Goal: Book appointment/travel/reservation

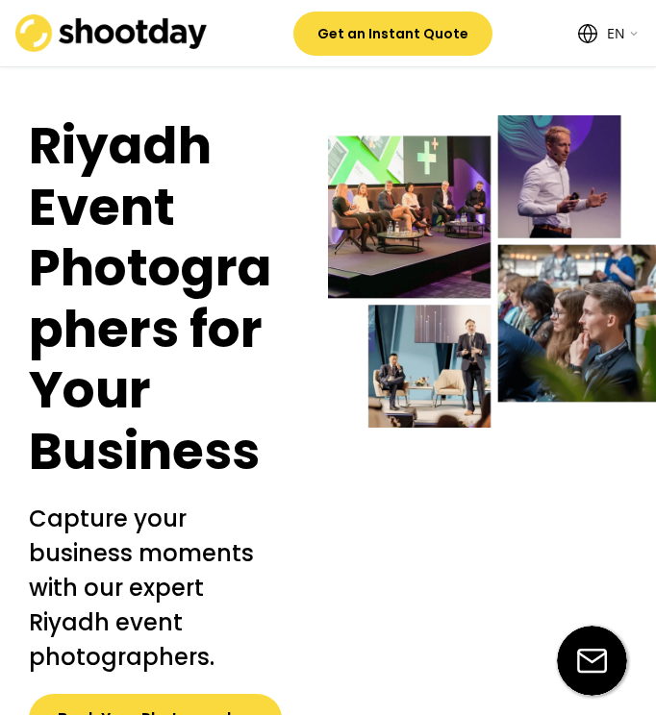
select select ""en""
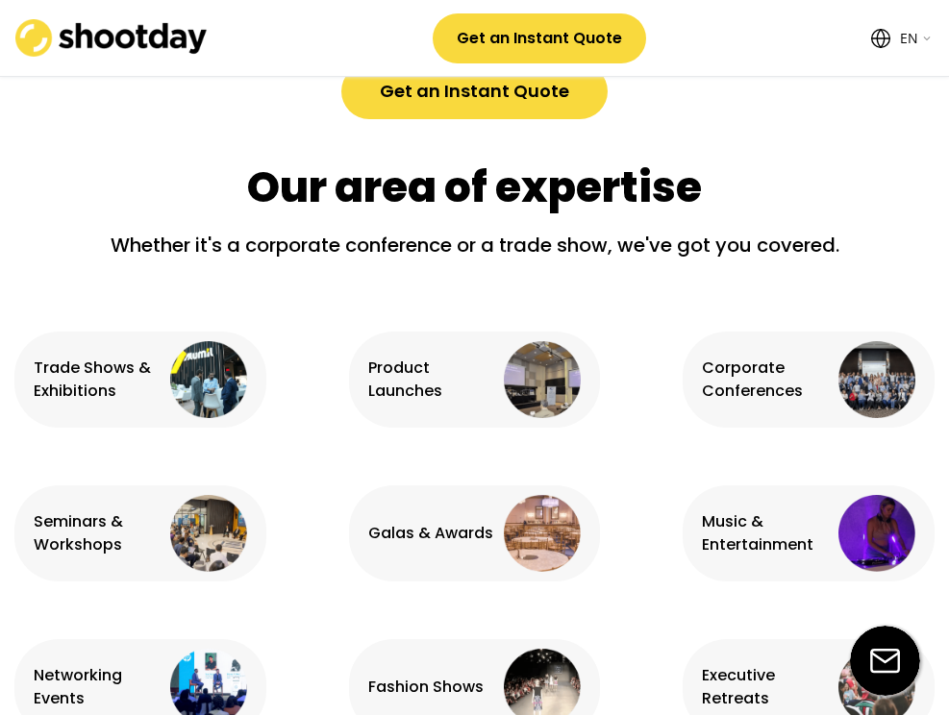
scroll to position [1082, 0]
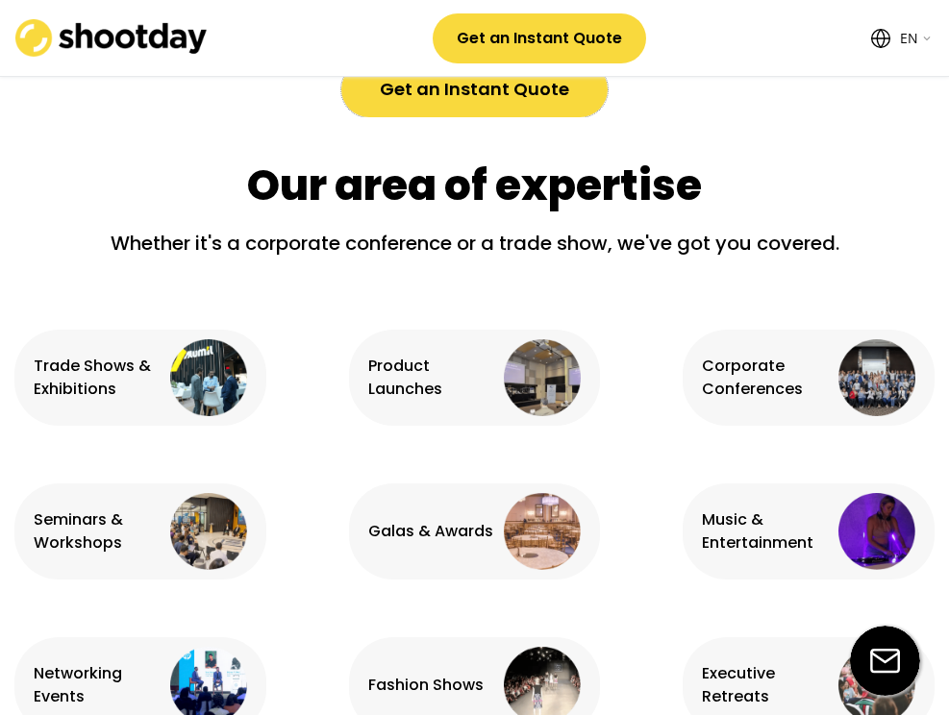
click at [466, 93] on button "Get an Instant Quote" at bounding box center [474, 90] width 266 height 56
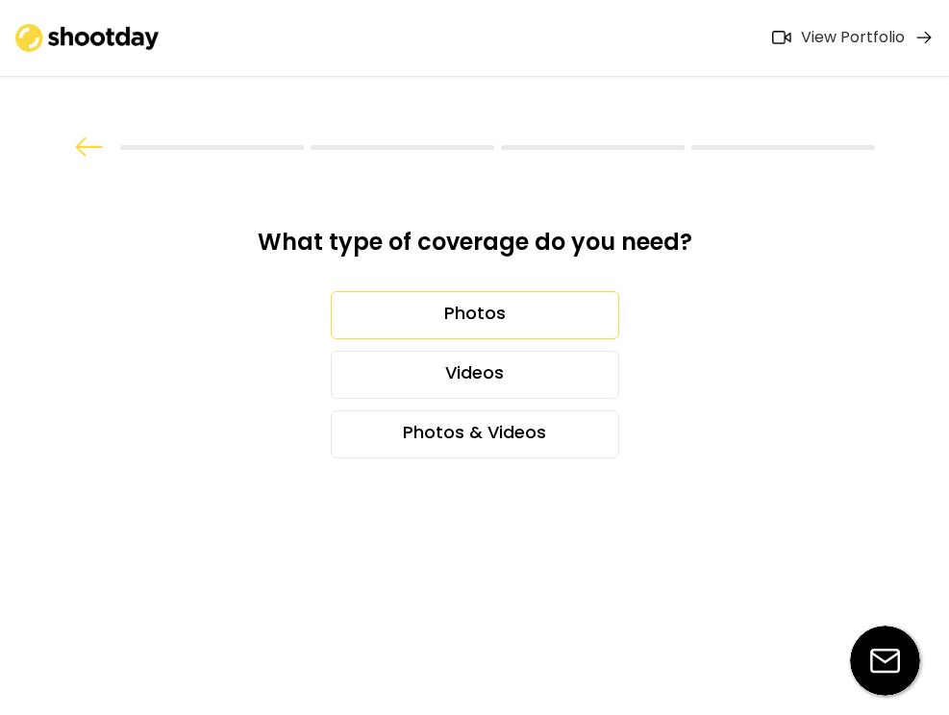
click at [447, 323] on div "Photos" at bounding box center [475, 315] width 288 height 48
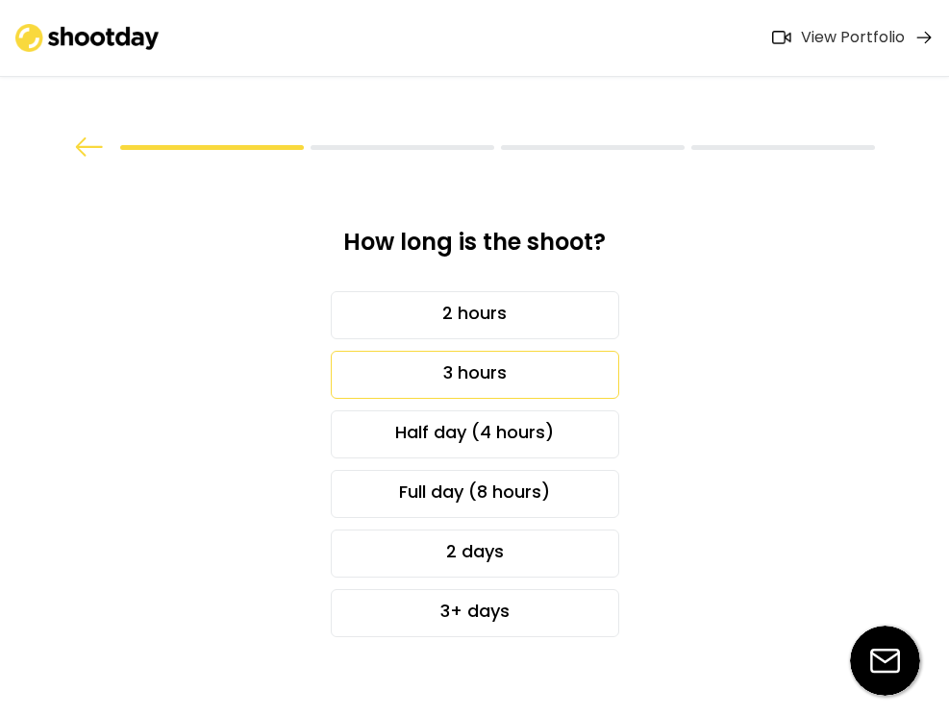
click at [462, 376] on div "3 hours" at bounding box center [475, 375] width 288 height 48
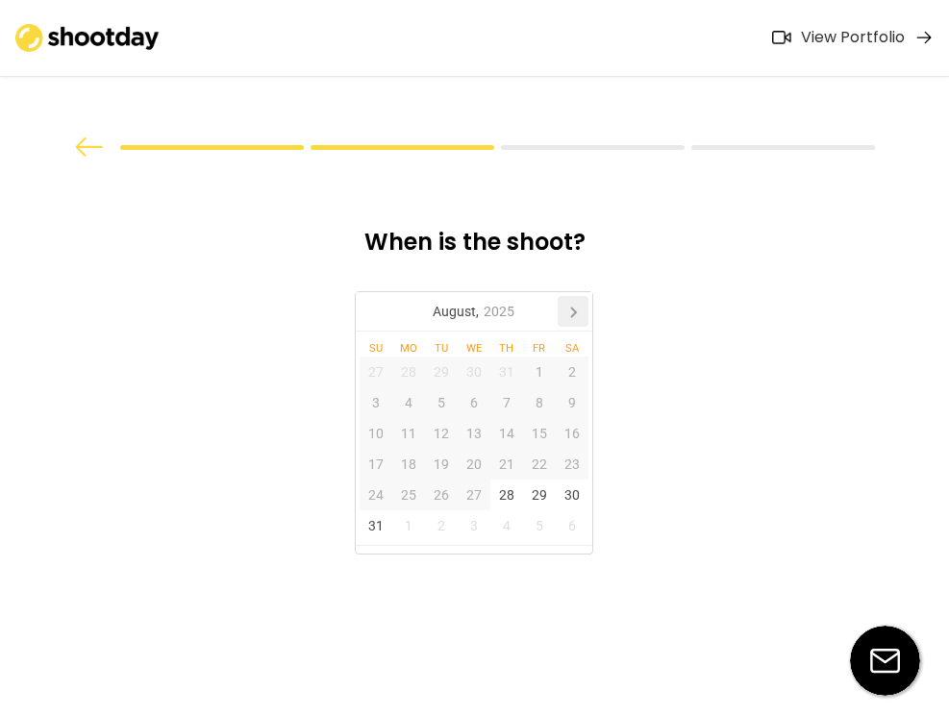
click at [572, 307] on icon at bounding box center [573, 311] width 31 height 31
click at [512, 369] on div "4" at bounding box center [506, 372] width 33 height 31
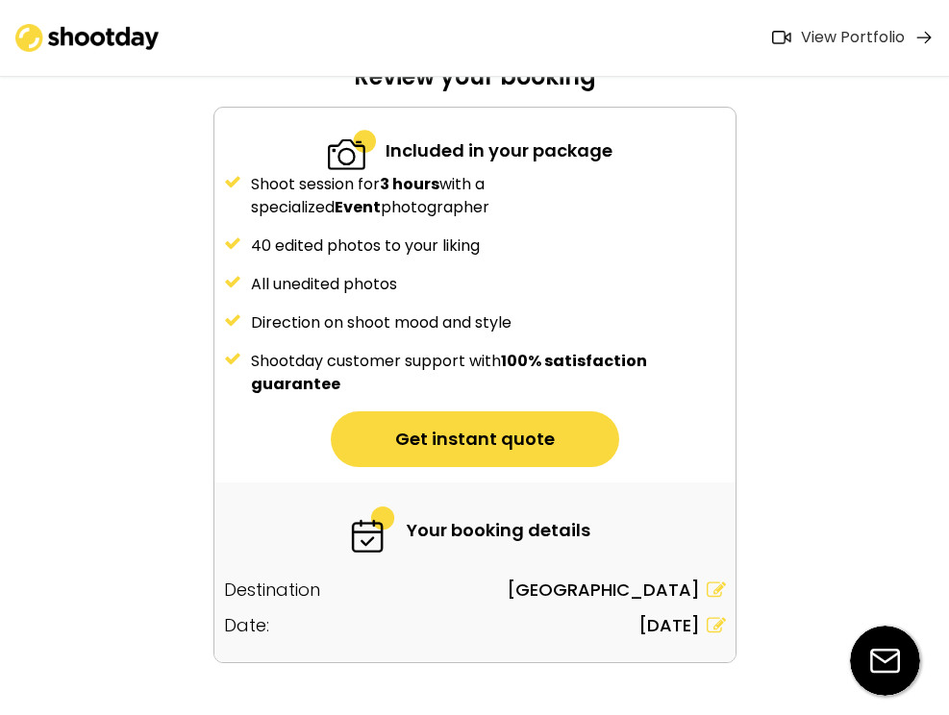
scroll to position [210, 0]
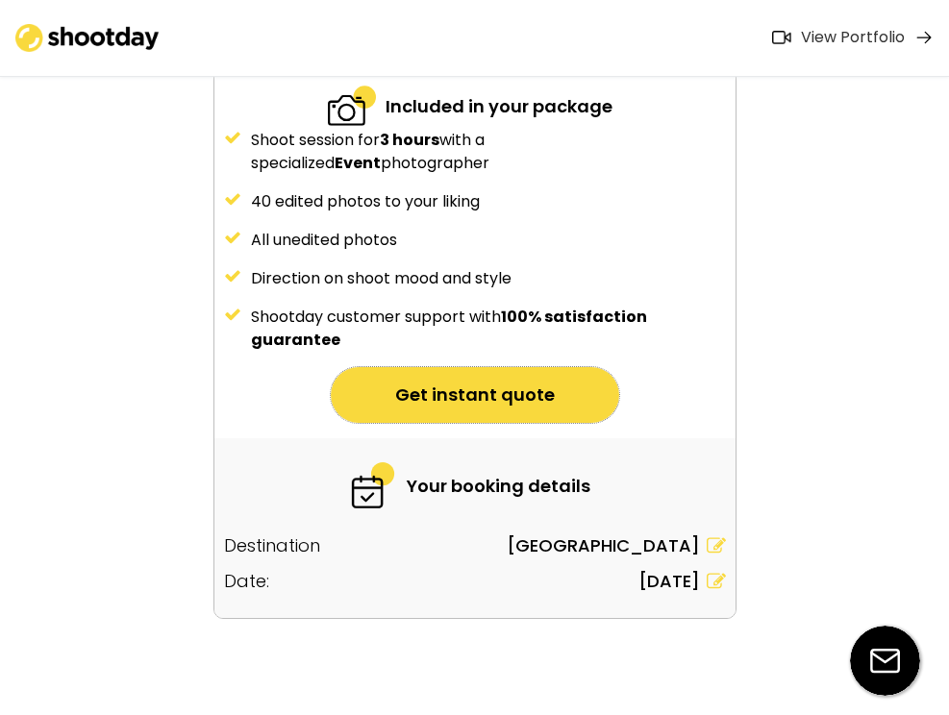
click at [464, 396] on button "Get instant quote" at bounding box center [475, 395] width 288 height 56
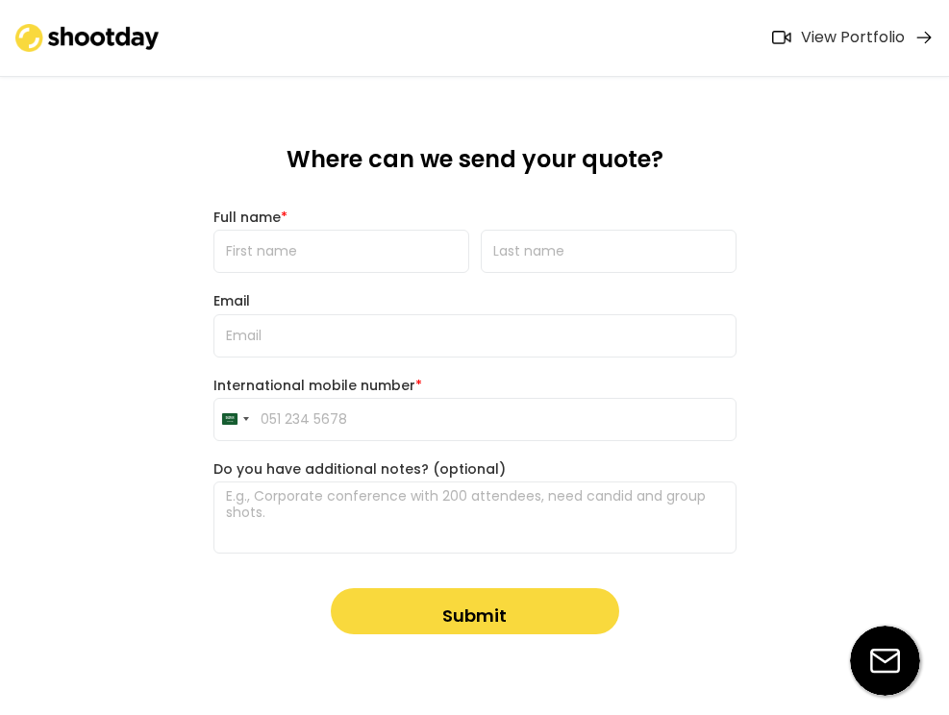
scroll to position [84, 0]
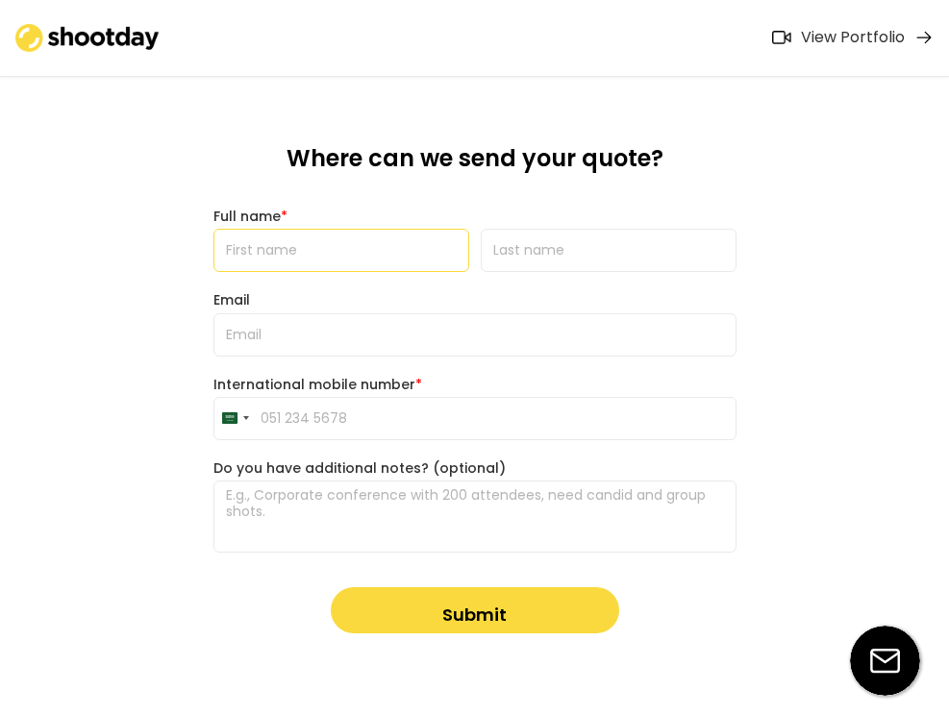
click at [392, 263] on input "input" at bounding box center [341, 250] width 256 height 43
type input "[PERSON_NAME]"
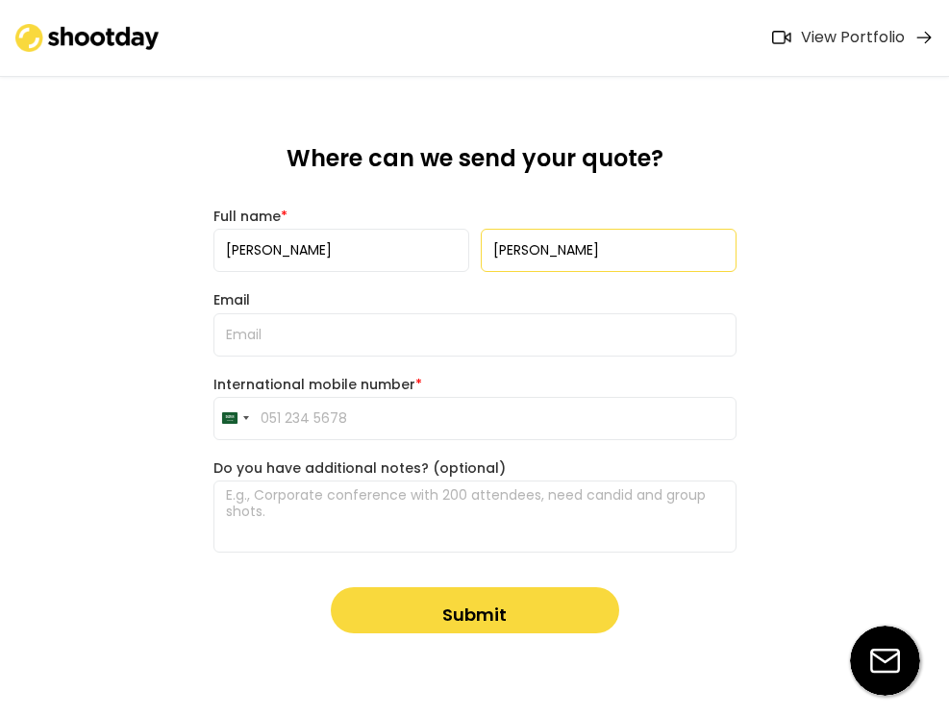
type input "[PERSON_NAME]"
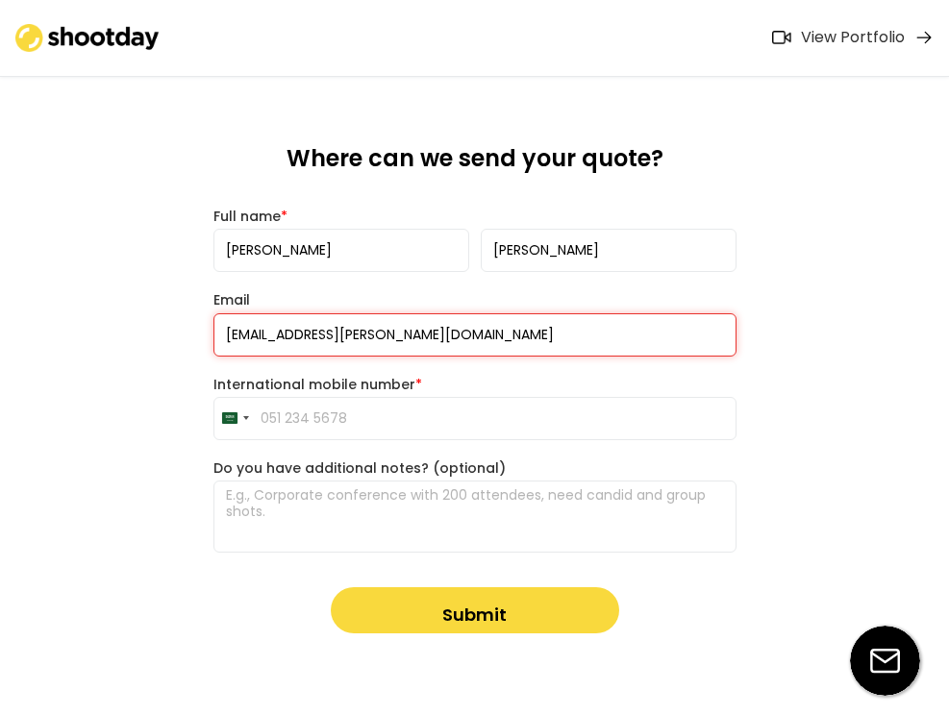
type input "[EMAIL_ADDRESS][PERSON_NAME][DOMAIN_NAME]"
click at [338, 423] on input "tel" at bounding box center [474, 418] width 523 height 43
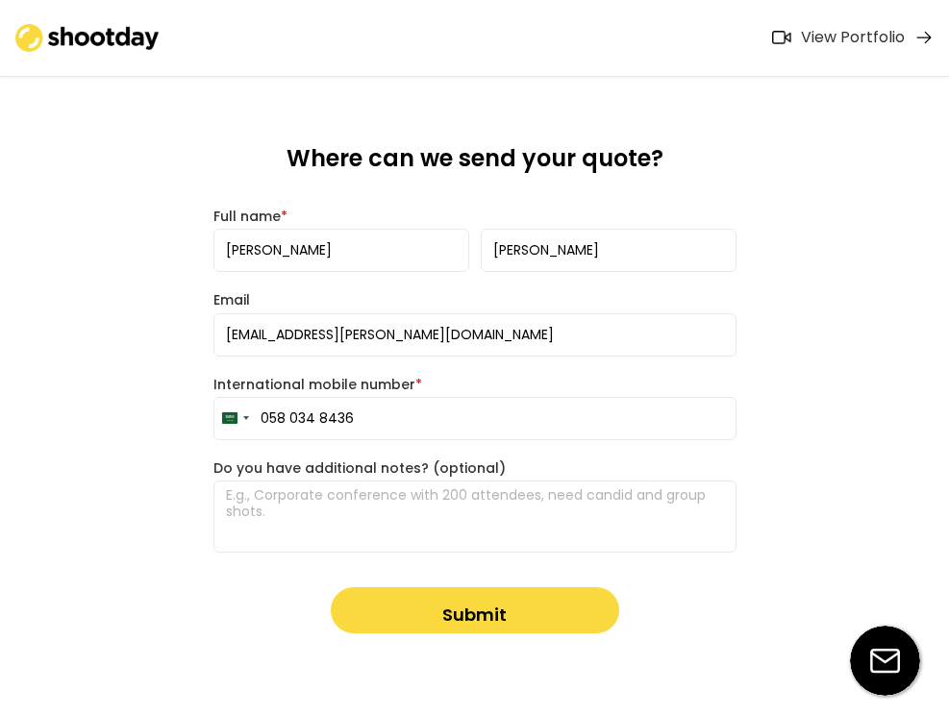
type input "058 034 8436"
click at [303, 511] on textarea at bounding box center [474, 517] width 523 height 72
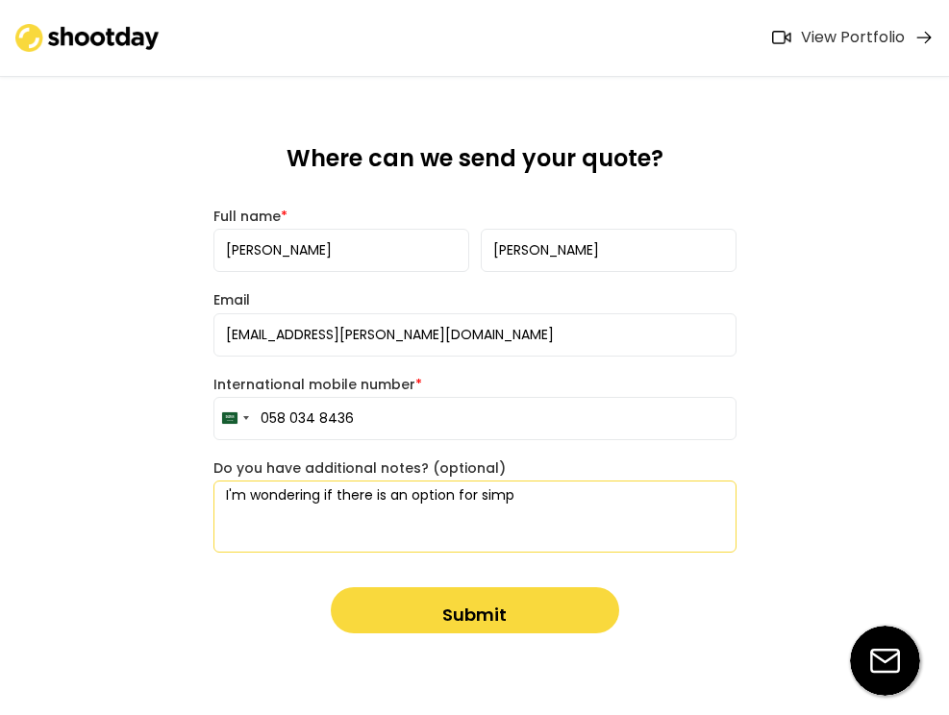
click at [389, 496] on textarea "I'm wondering if there is an option for simp" at bounding box center [474, 517] width 523 height 72
click at [564, 498] on textarea "I'm wondering if there is also an option for simp" at bounding box center [474, 517] width 523 height 72
type textarea "I'm wondering if there is also an option for simple polaroid-type of photos to …"
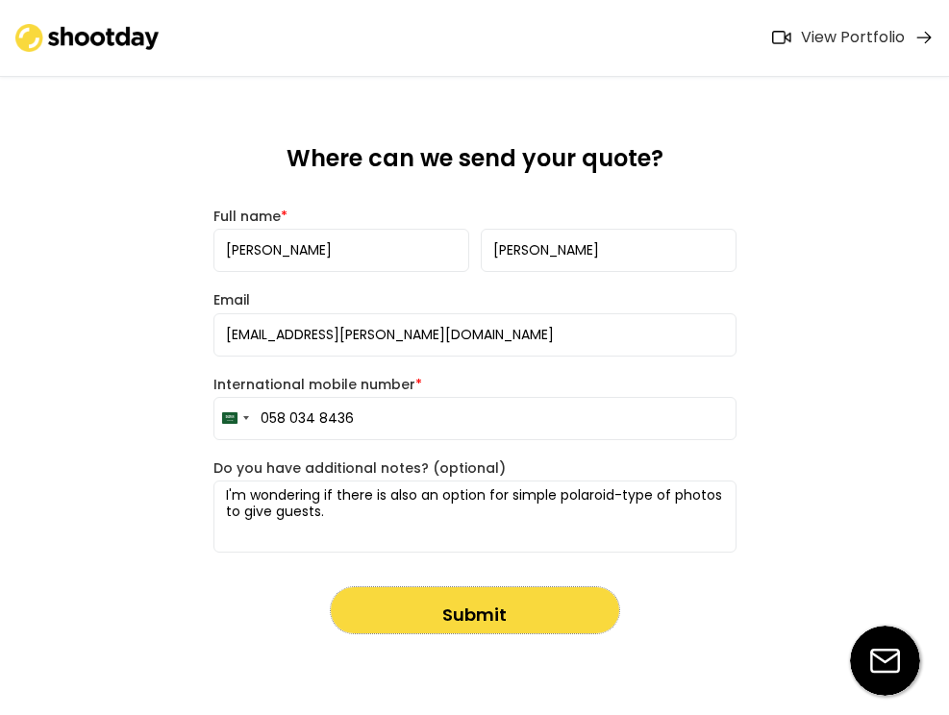
click at [499, 611] on button "Submit" at bounding box center [475, 611] width 288 height 46
